Goal: Information Seeking & Learning: Check status

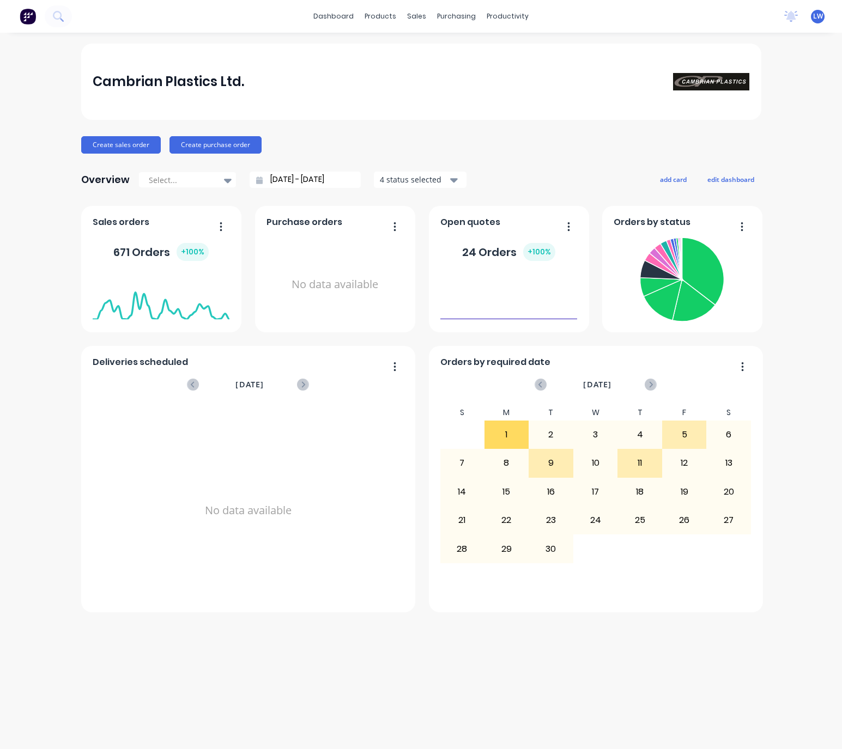
click at [53, 28] on div "dashboard products sales purchasing productivity dashboard products Product Cat…" at bounding box center [421, 16] width 842 height 33
click at [416, 20] on div "sales" at bounding box center [416, 16] width 30 height 16
click at [431, 54] on link "Sales Orders" at bounding box center [474, 52] width 144 height 22
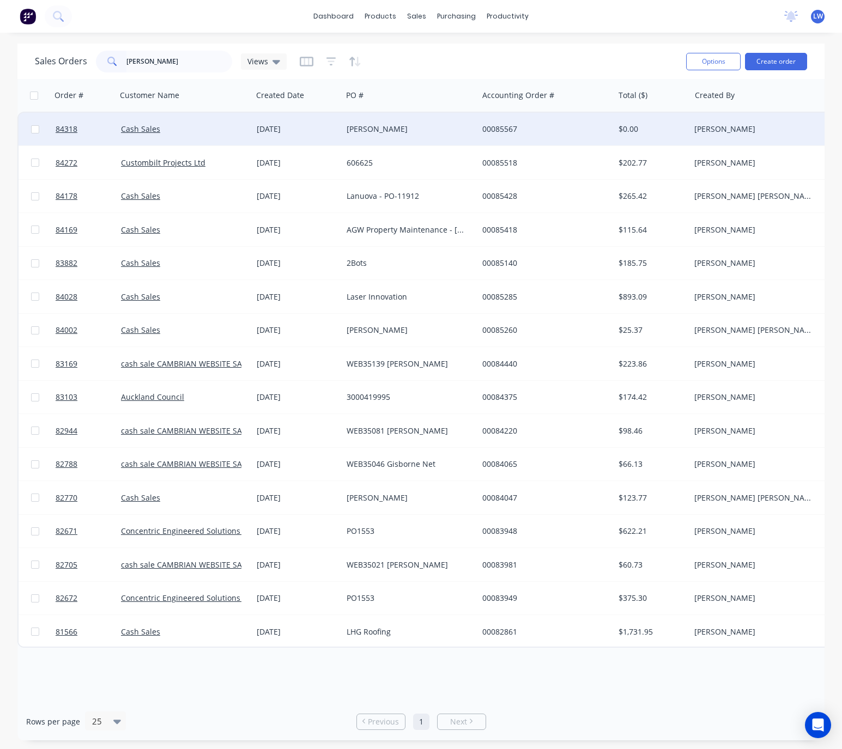
type input "tony"
click at [407, 125] on div "Tony Haresnape" at bounding box center [406, 129] width 121 height 11
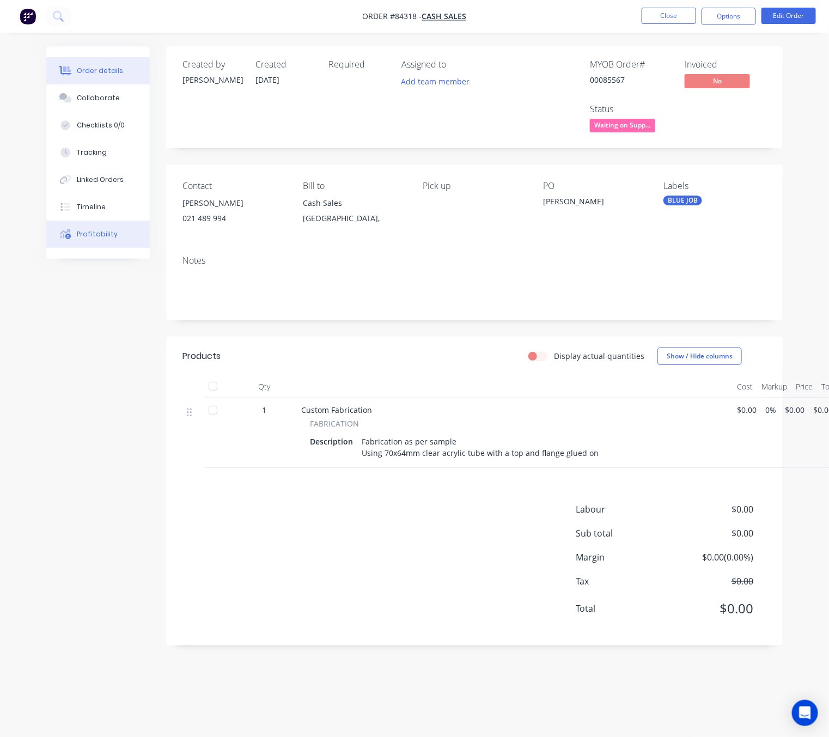
click at [87, 232] on div "Profitability" at bounding box center [97, 234] width 41 height 10
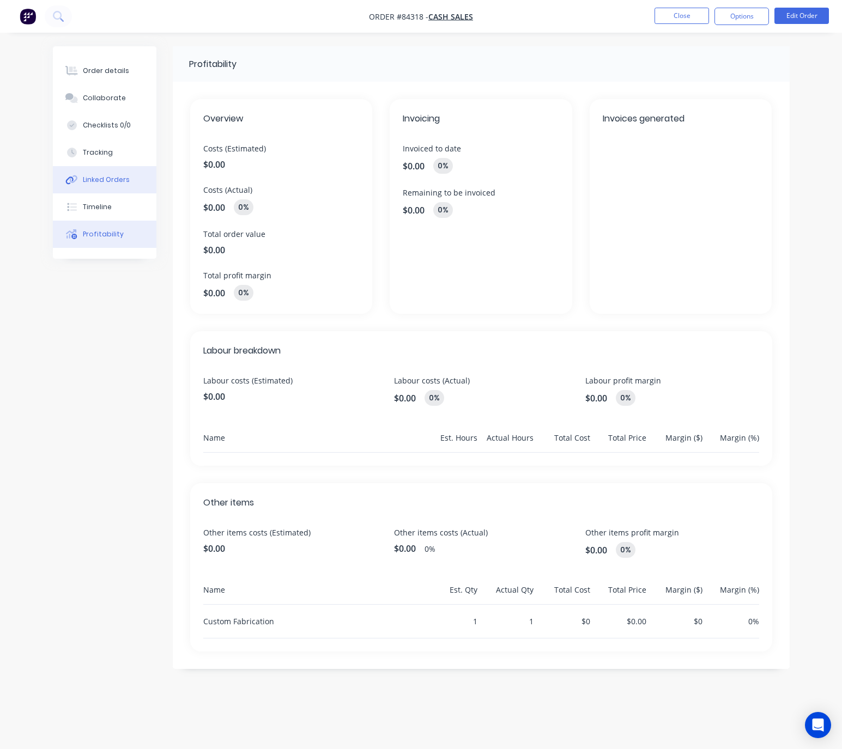
drag, startPoint x: 84, startPoint y: 186, endPoint x: 89, endPoint y: 200, distance: 14.5
click at [84, 187] on button "Linked Orders" at bounding box center [104, 179] width 103 height 27
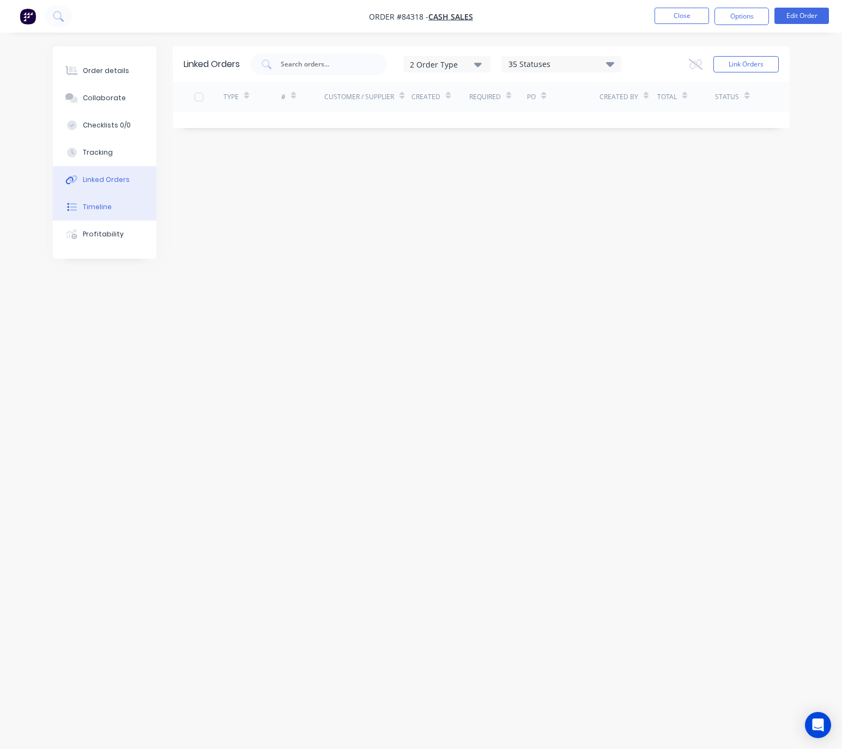
click at [90, 200] on button "Timeline" at bounding box center [104, 206] width 103 height 27
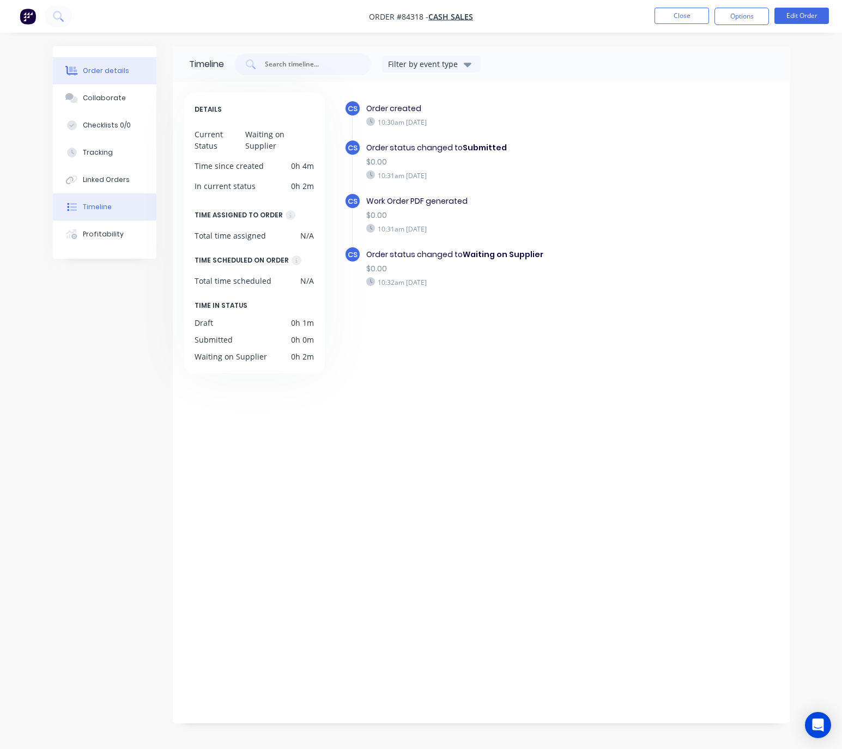
click at [103, 74] on div "Order details" at bounding box center [106, 71] width 46 height 10
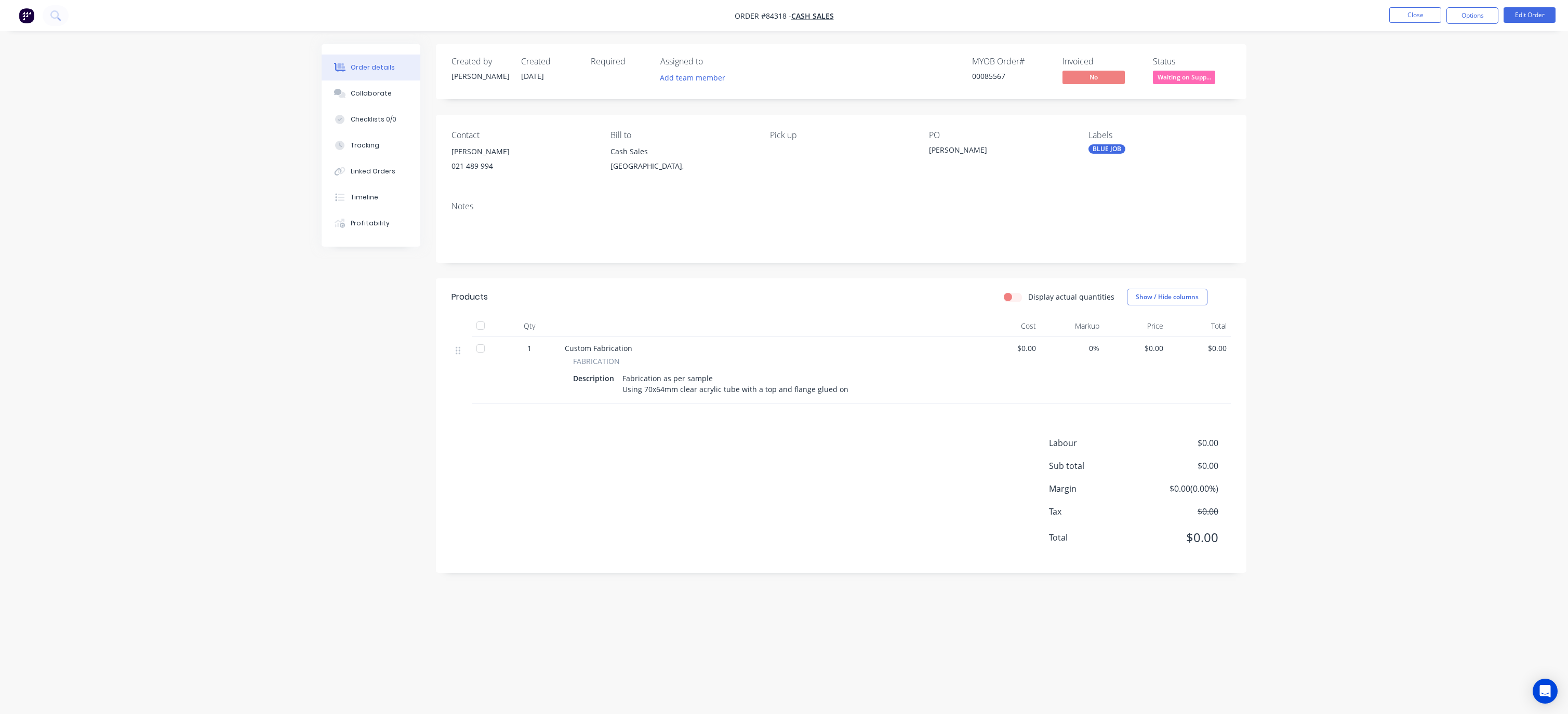
drag, startPoint x: 1433, startPoint y: 273, endPoint x: 1422, endPoint y: 275, distance: 11.2
click at [802, 273] on div "Order details Collaborate Checklists 0/0 Tracking Linked Orders Timeline Profit…" at bounding box center [784, 357] width 1568 height 714
